Goal: Check status: Check status

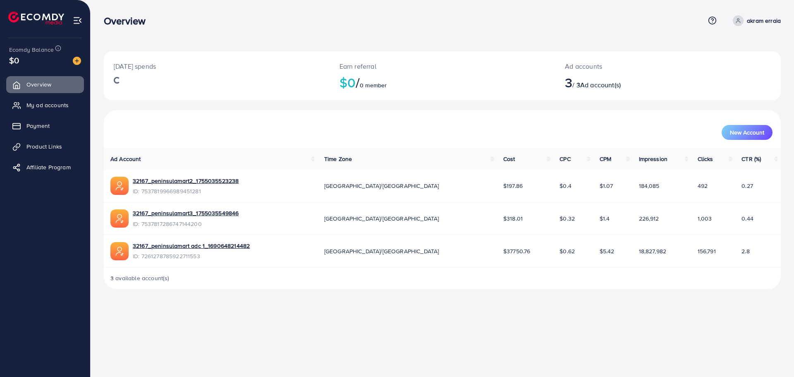
click at [56, 96] on ul "Overview My ad accounts Payment Product Links Affiliate Program" at bounding box center [45, 128] width 90 height 111
click at [56, 101] on span "My ad accounts" at bounding box center [50, 105] width 42 height 8
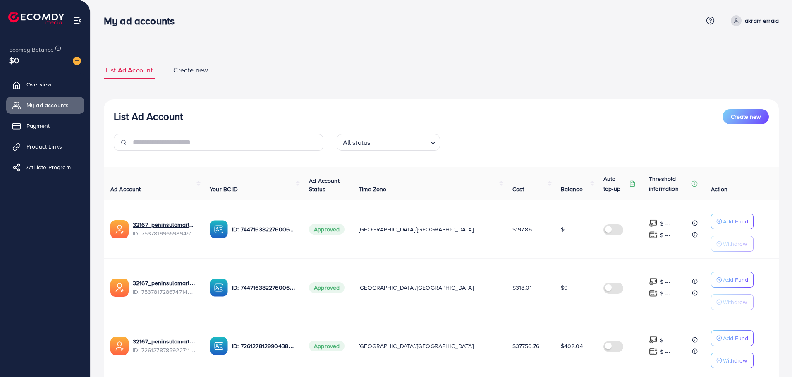
click at [561, 344] on span "$402.04" at bounding box center [572, 346] width 22 height 8
copy span "402.04"
